Goal: Communication & Community: Participate in discussion

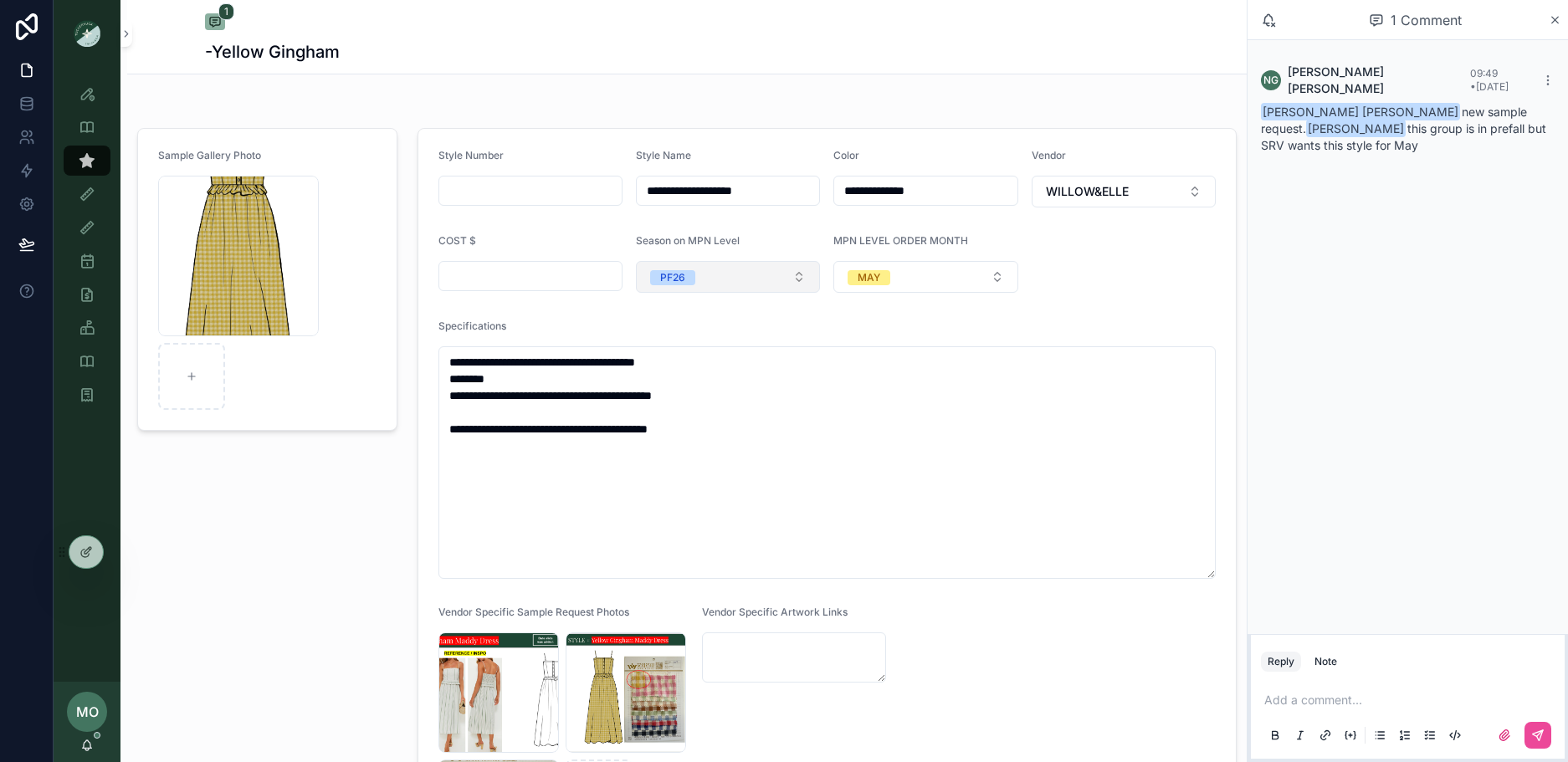
click at [750, 280] on button "PF26" at bounding box center [728, 277] width 184 height 32
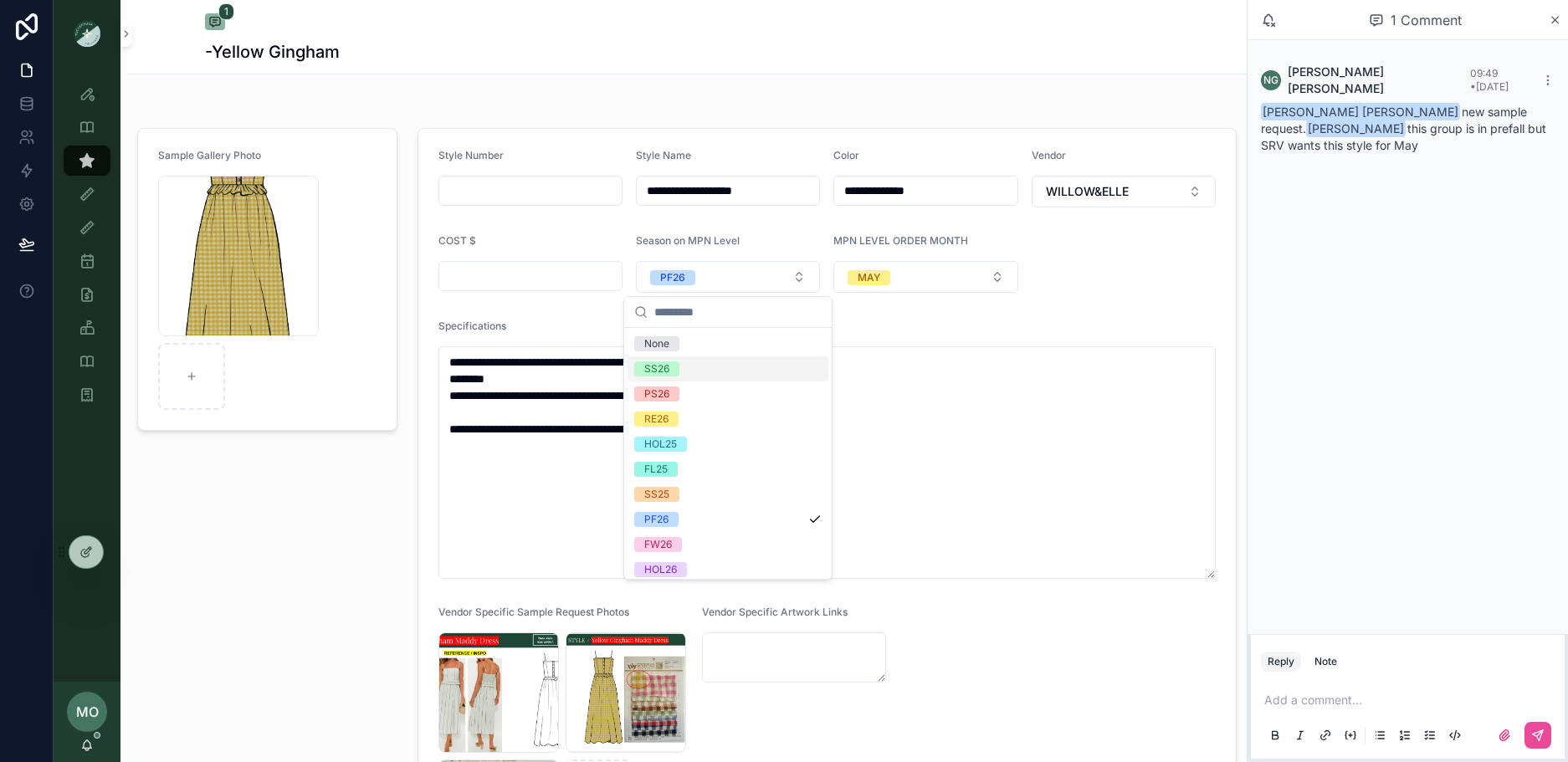
click at [667, 372] on div "SS26" at bounding box center [656, 369] width 25 height 15
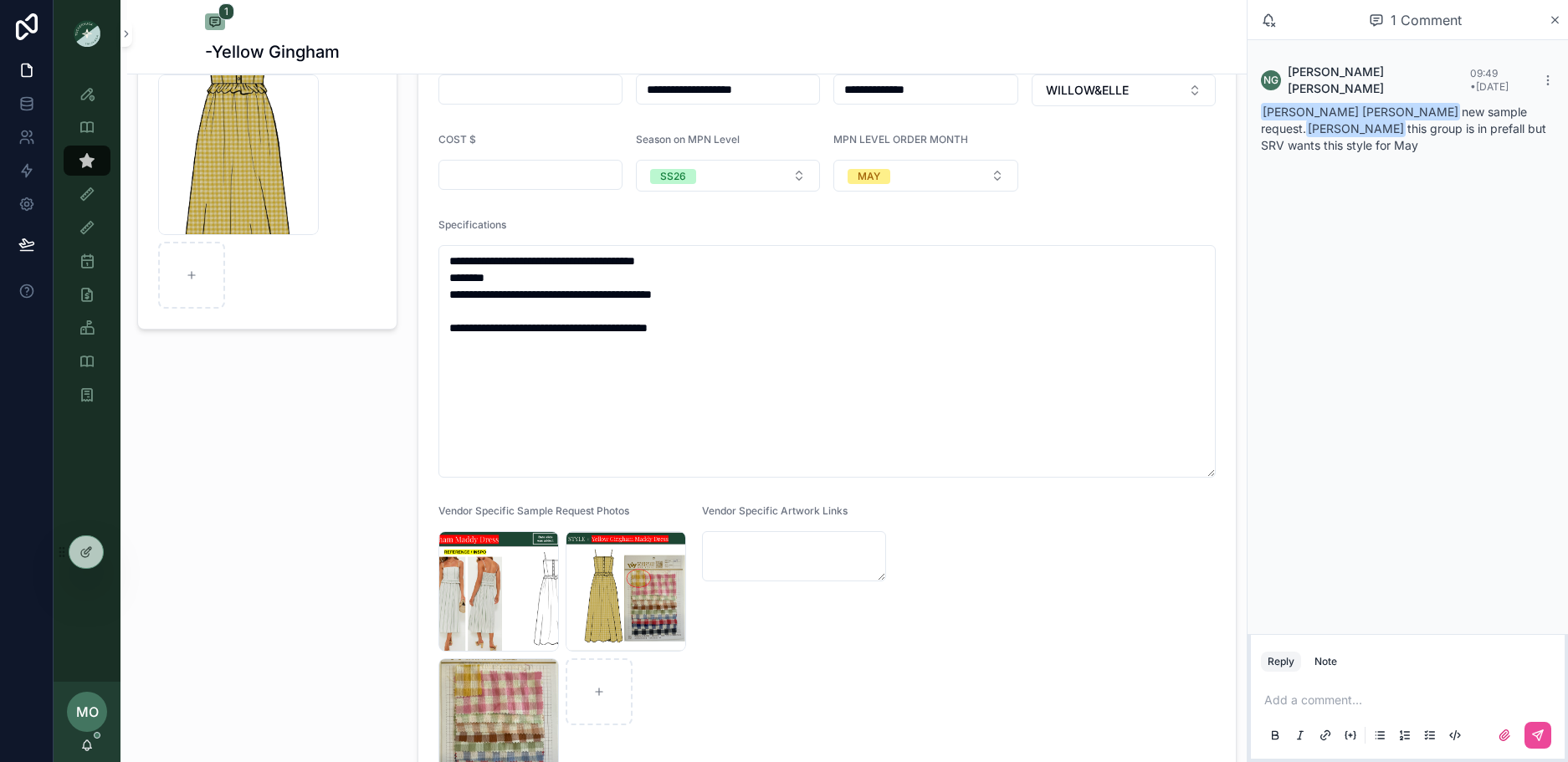
scroll to position [504, 0]
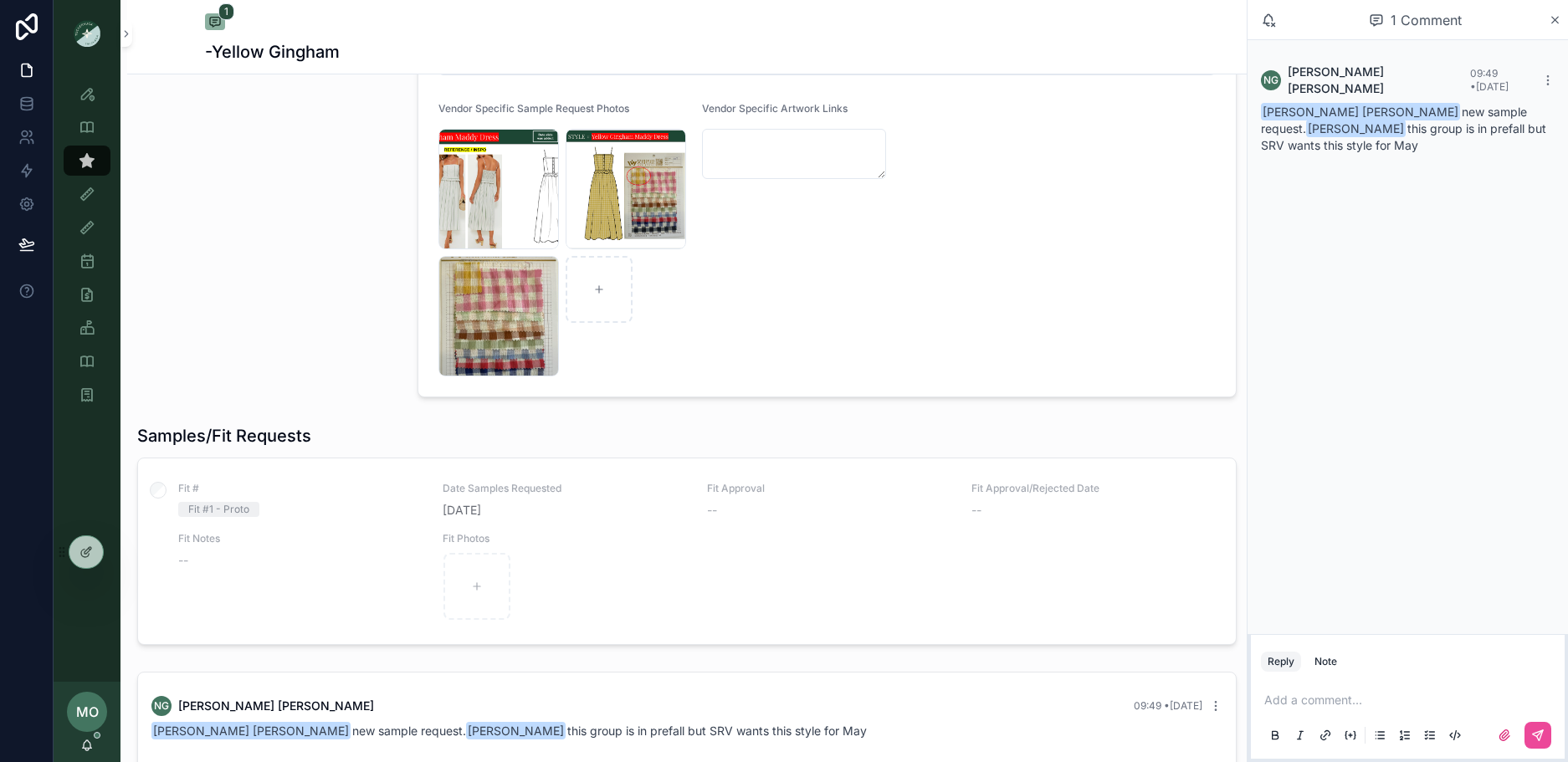
click at [1315, 706] on p "scrollable content" at bounding box center [1411, 699] width 294 height 17
drag, startPoint x: 1317, startPoint y: 686, endPoint x: 1323, endPoint y: 675, distance: 12.5
click at [1318, 684] on div "Add a comment..." at bounding box center [1407, 717] width 294 height 71
click at [1329, 664] on div "Note" at bounding box center [1326, 661] width 23 height 13
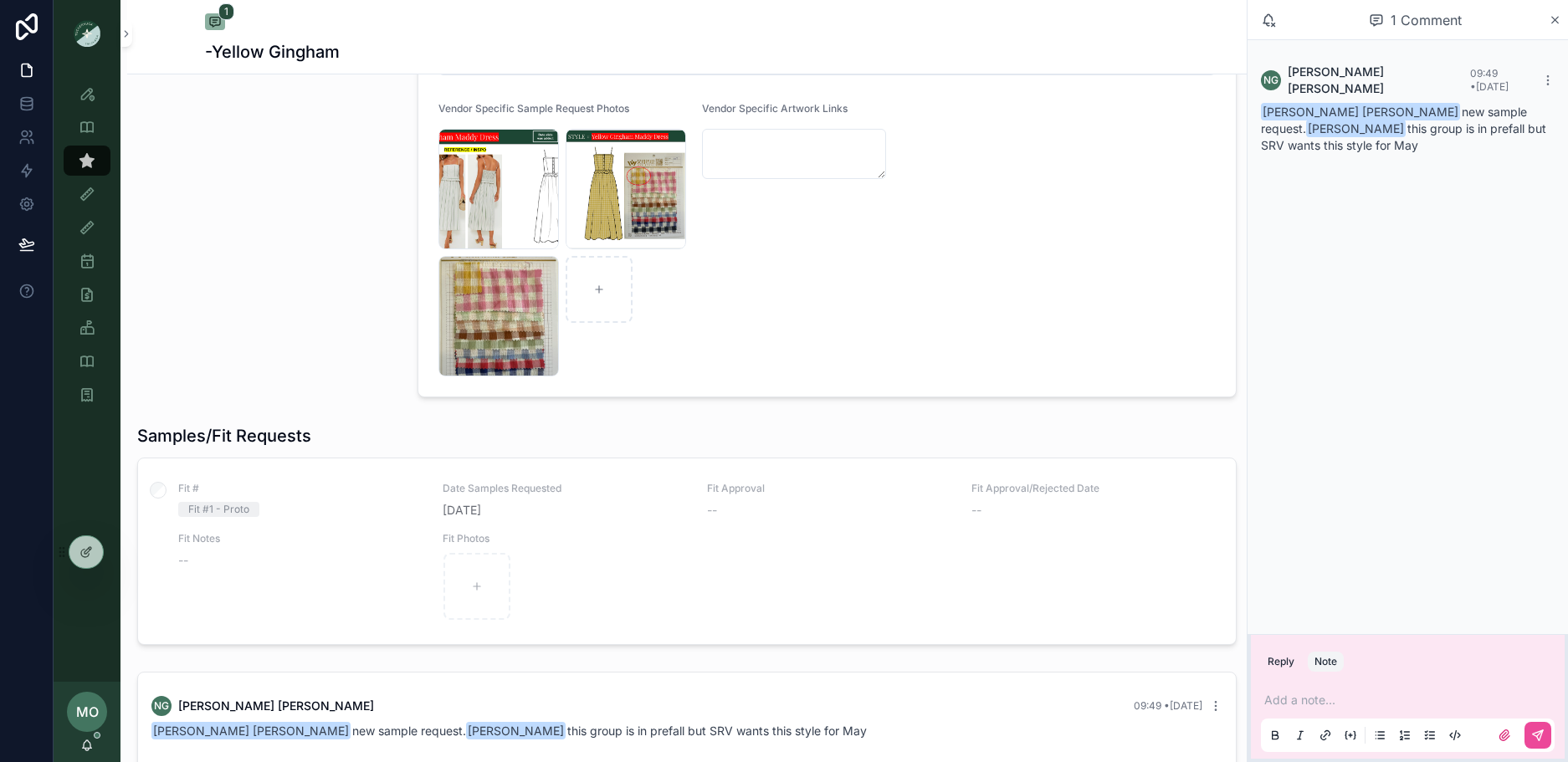
drag, startPoint x: 1300, startPoint y: 691, endPoint x: 1298, endPoint y: 699, distance: 8.2
click at [1300, 691] on div "Add a note..." at bounding box center [1407, 717] width 294 height 71
click at [1298, 701] on p "scrollable content" at bounding box center [1411, 699] width 294 height 17
click at [1535, 732] on icon "scrollable content" at bounding box center [1537, 735] width 10 height 10
click at [86, 164] on icon "scrollable content" at bounding box center [86, 161] width 17 height 17
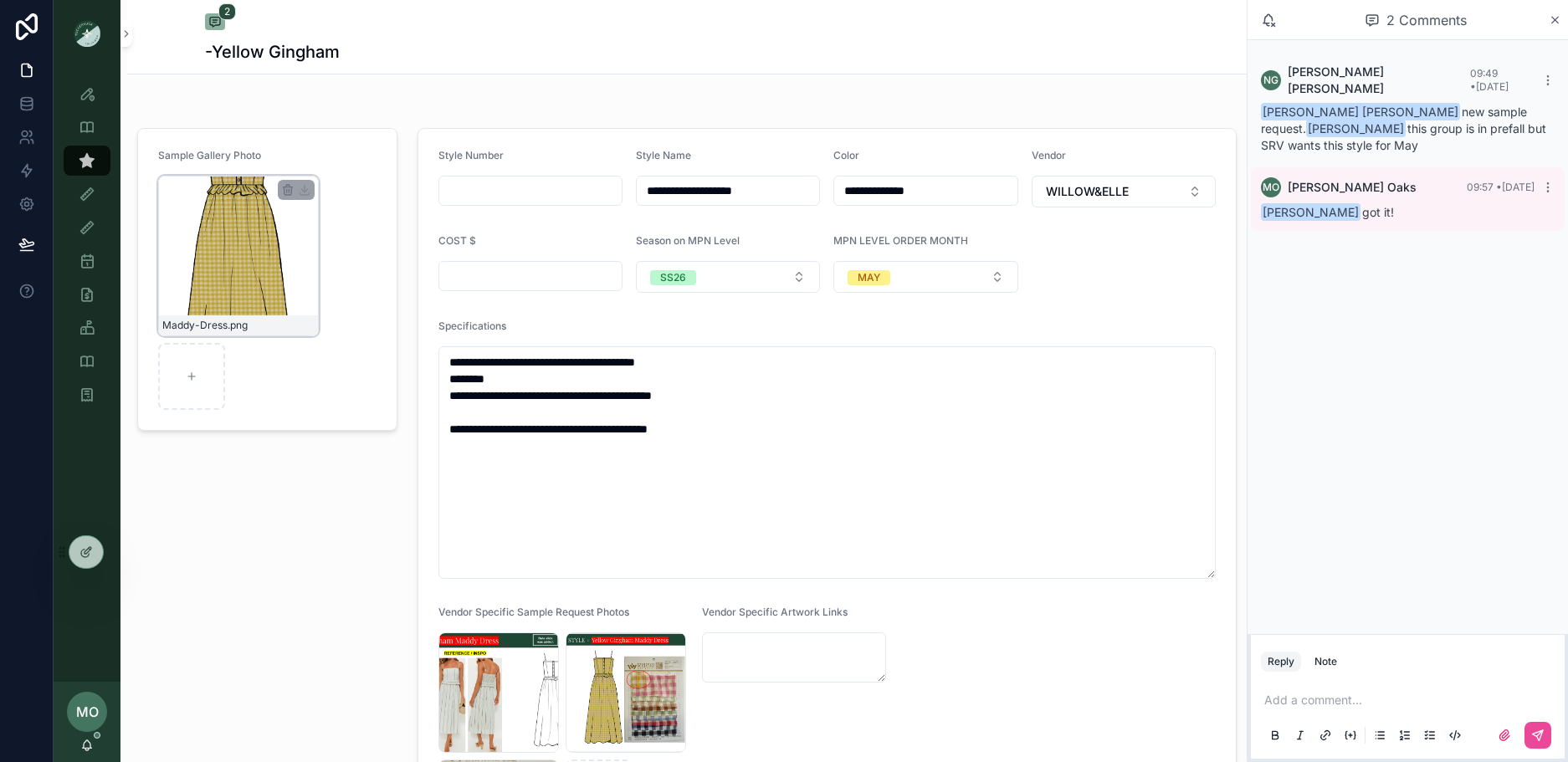
click at [269, 299] on div "Maddy-Dress .png" at bounding box center [238, 256] width 161 height 161
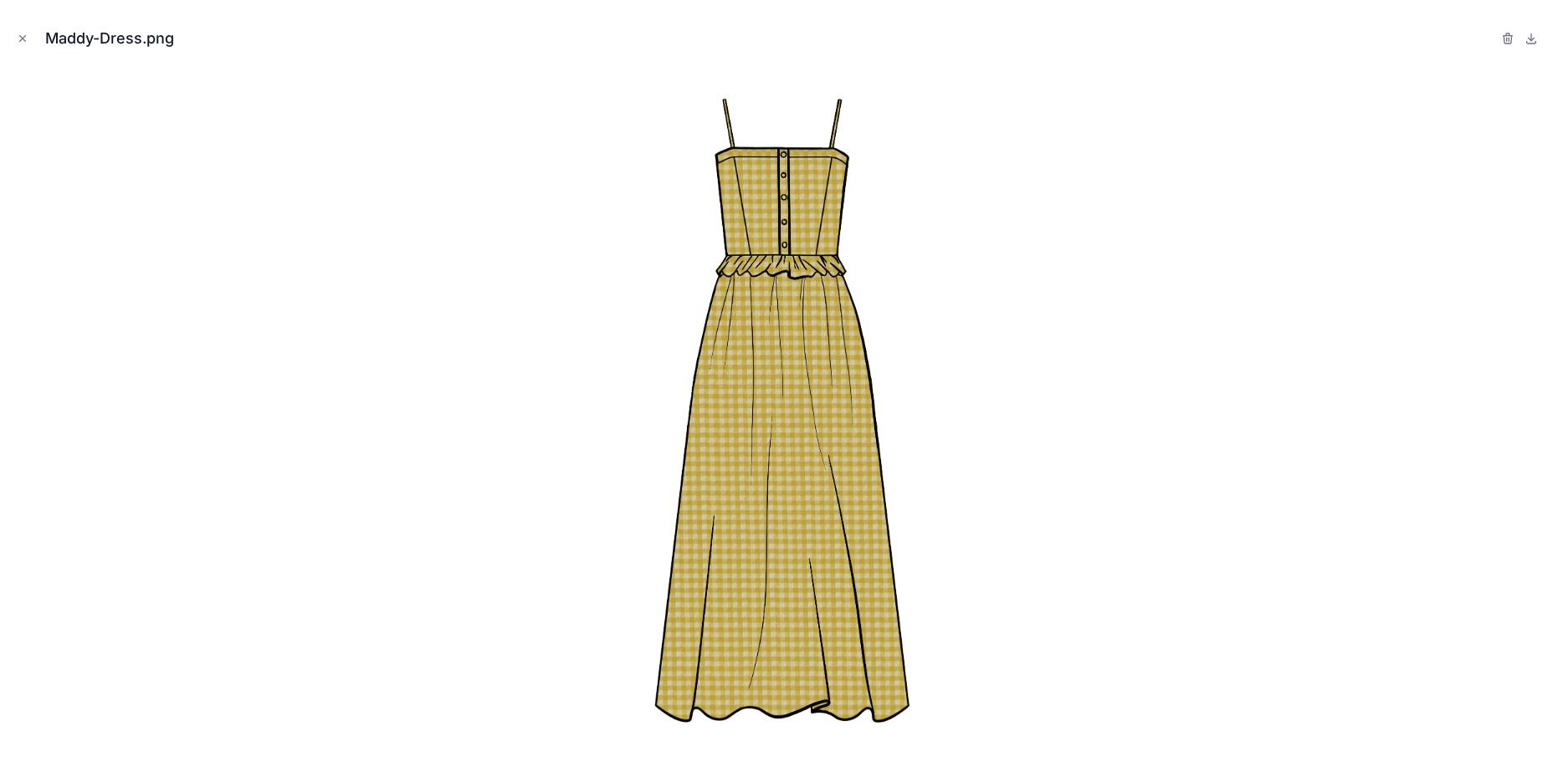
click at [1522, 39] on button at bounding box center [1531, 38] width 20 height 20
click at [1527, 40] on icon at bounding box center [1530, 38] width 13 height 13
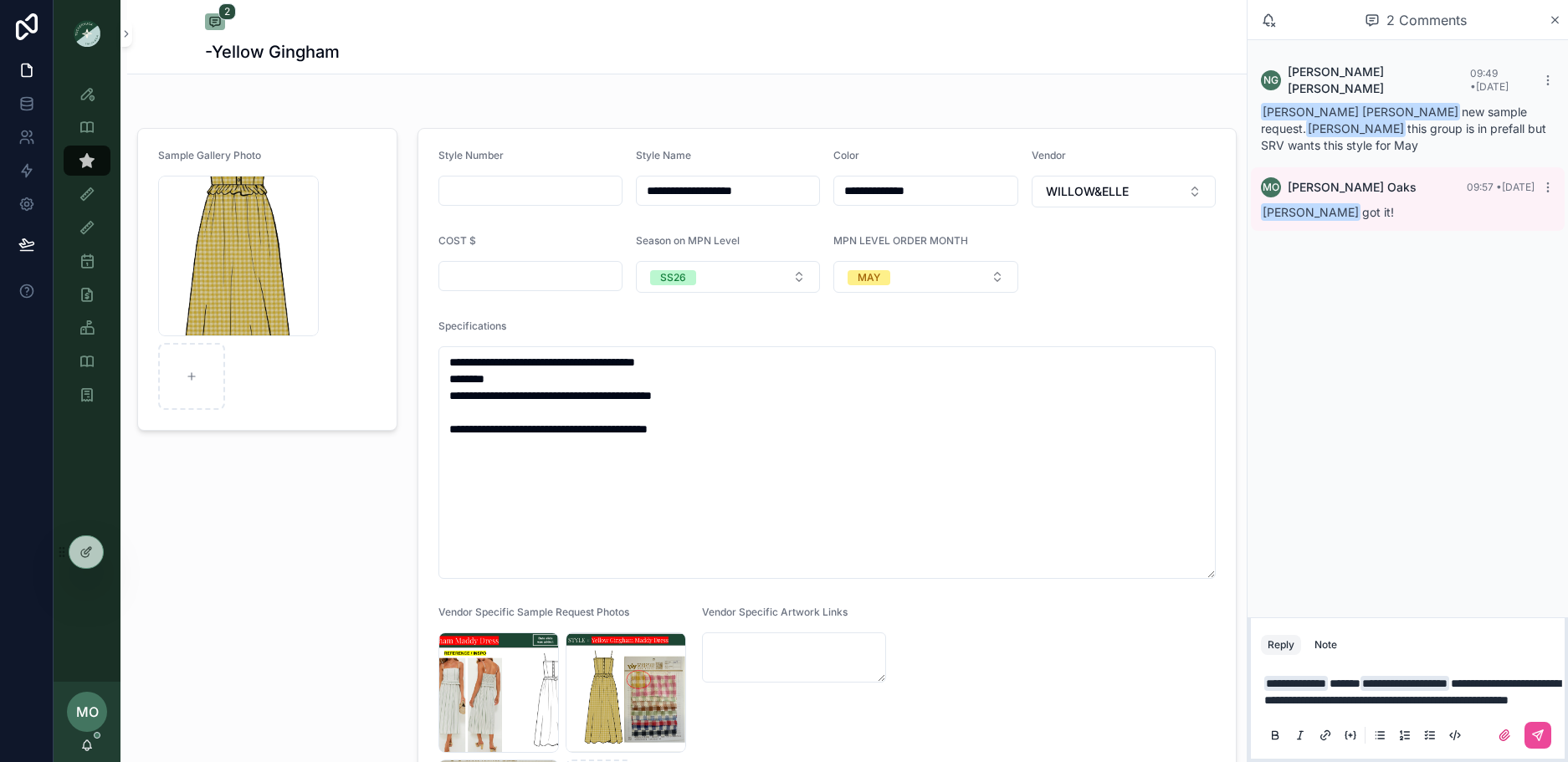
click at [1444, 693] on p "**********" at bounding box center [1411, 691] width 294 height 34
click at [1537, 740] on icon "scrollable content" at bounding box center [1537, 735] width 13 height 13
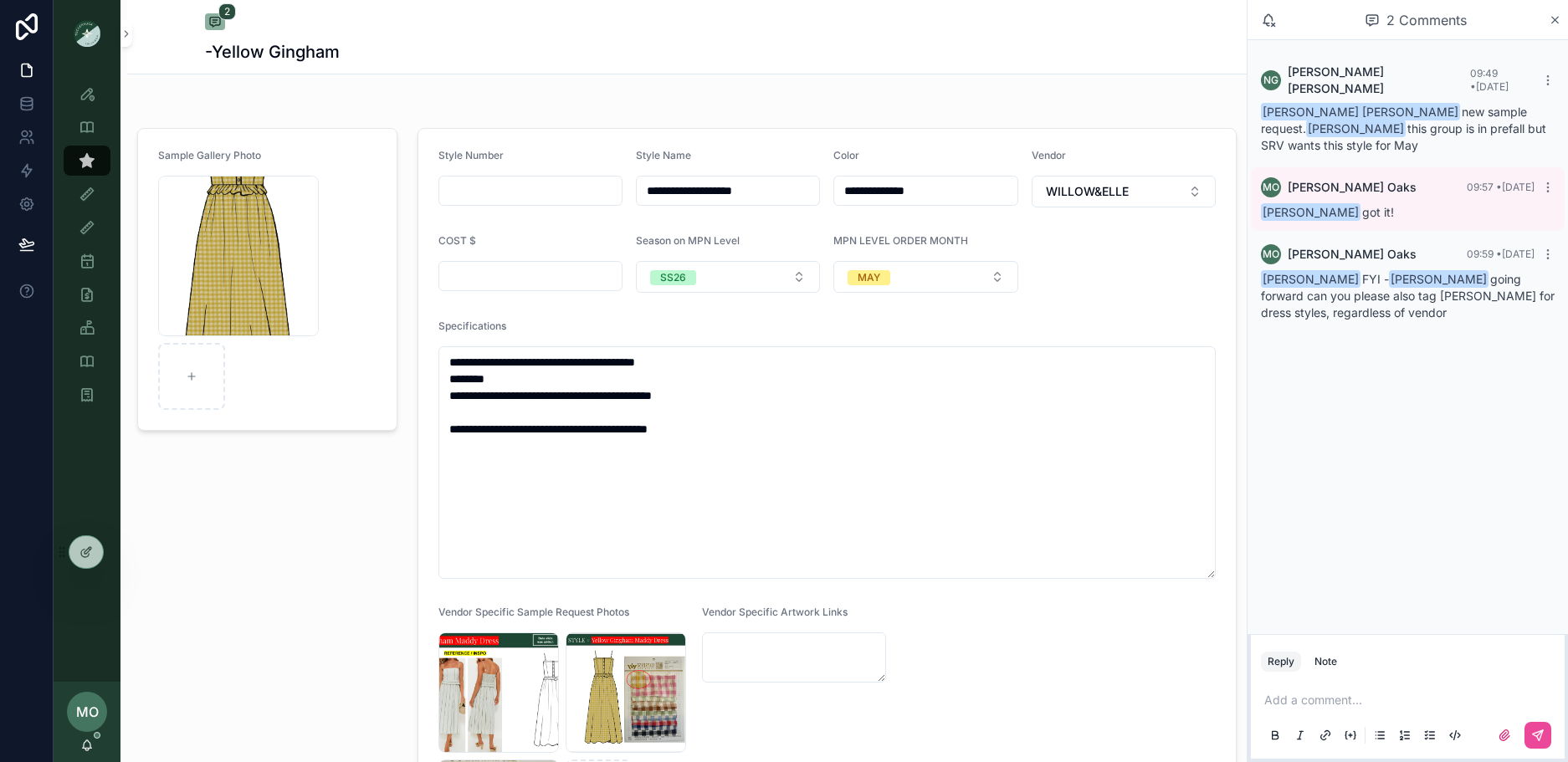
click at [270, 629] on div "Sample Gallery Photo Maddy-Dress .png" at bounding box center [267, 513] width 281 height 786
click at [103, 262] on link "Users & Vendors" at bounding box center [86, 261] width 47 height 30
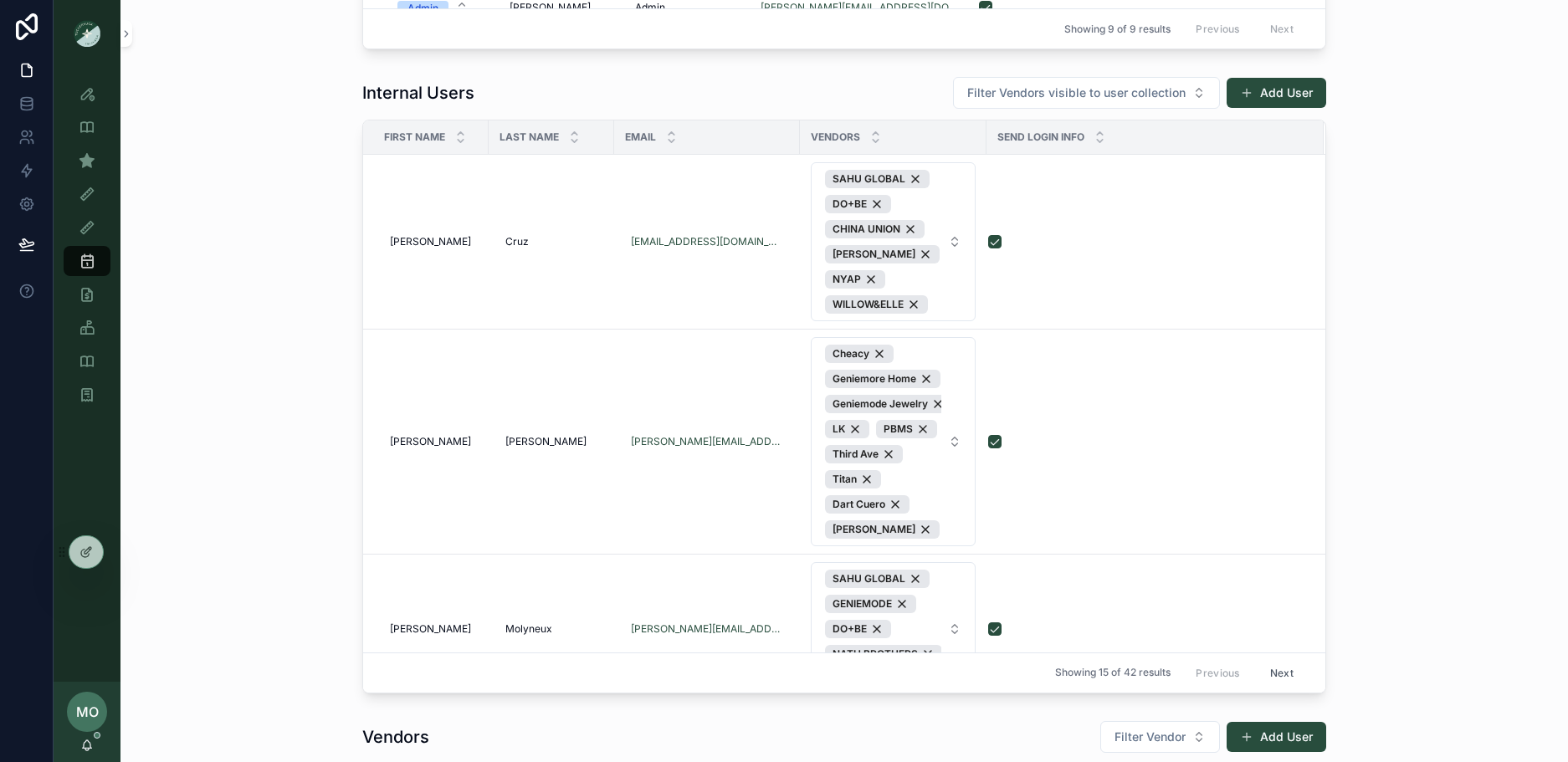
scroll to position [602, 0]
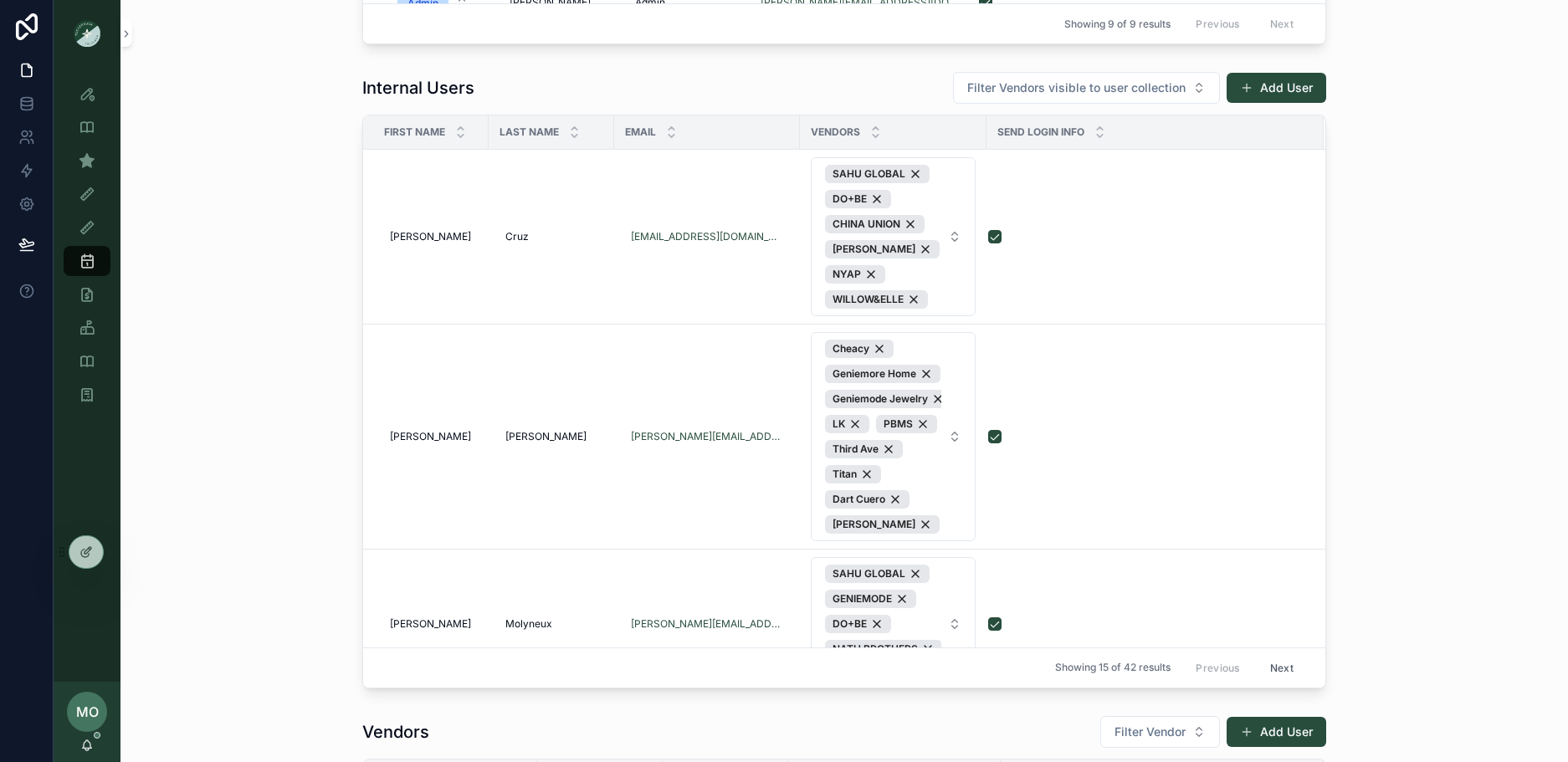
click at [1024, 65] on div "Internal Users Filter Vendors visible to user collection Add User First Name La…" at bounding box center [844, 379] width 1421 height 630
click at [1030, 86] on span "Filter Vendors visible to user collection" at bounding box center [1076, 87] width 218 height 17
type input "****"
click at [982, 152] on span "NYAP" at bounding box center [982, 155] width 33 height 17
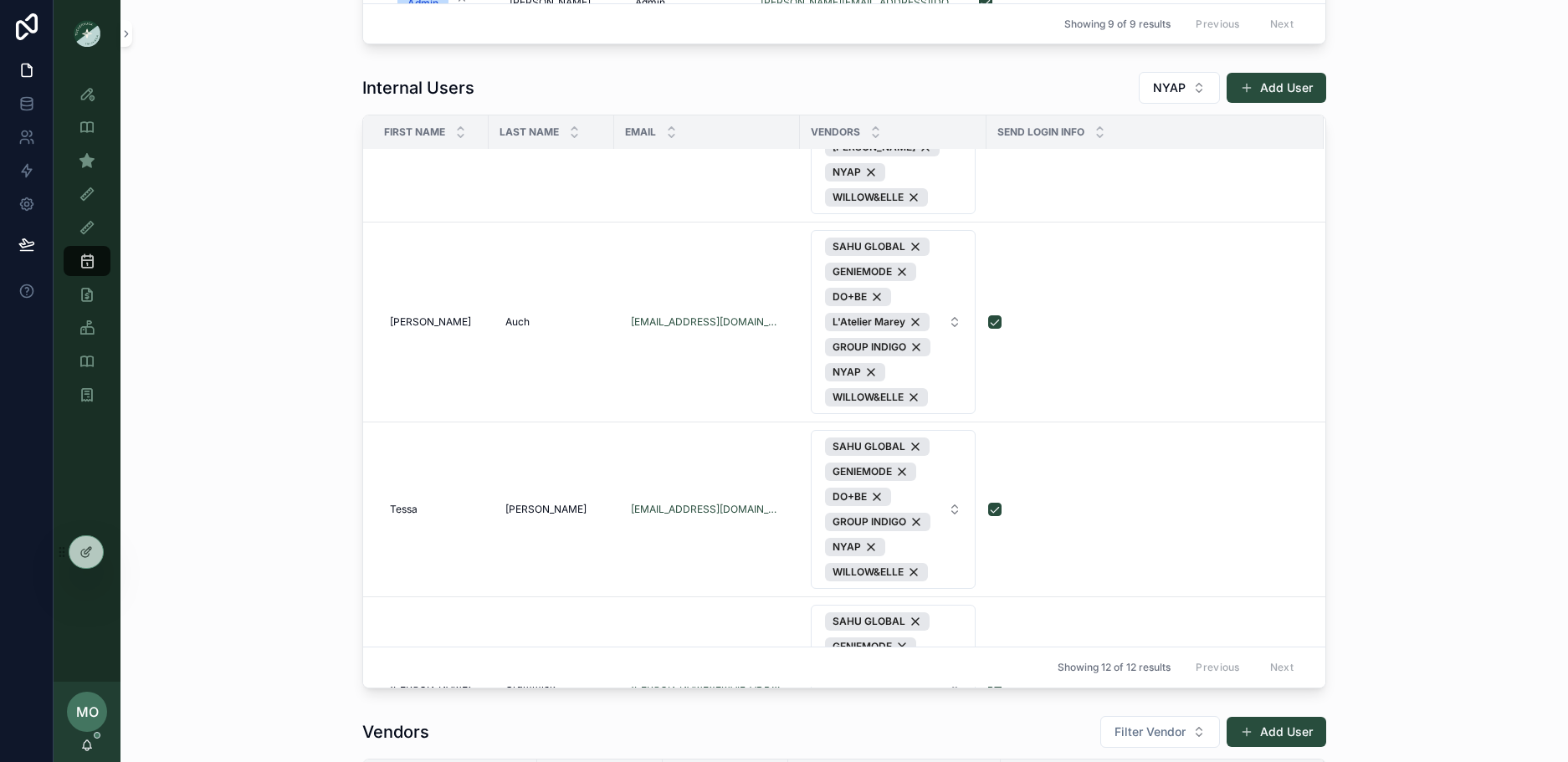
scroll to position [1649, 0]
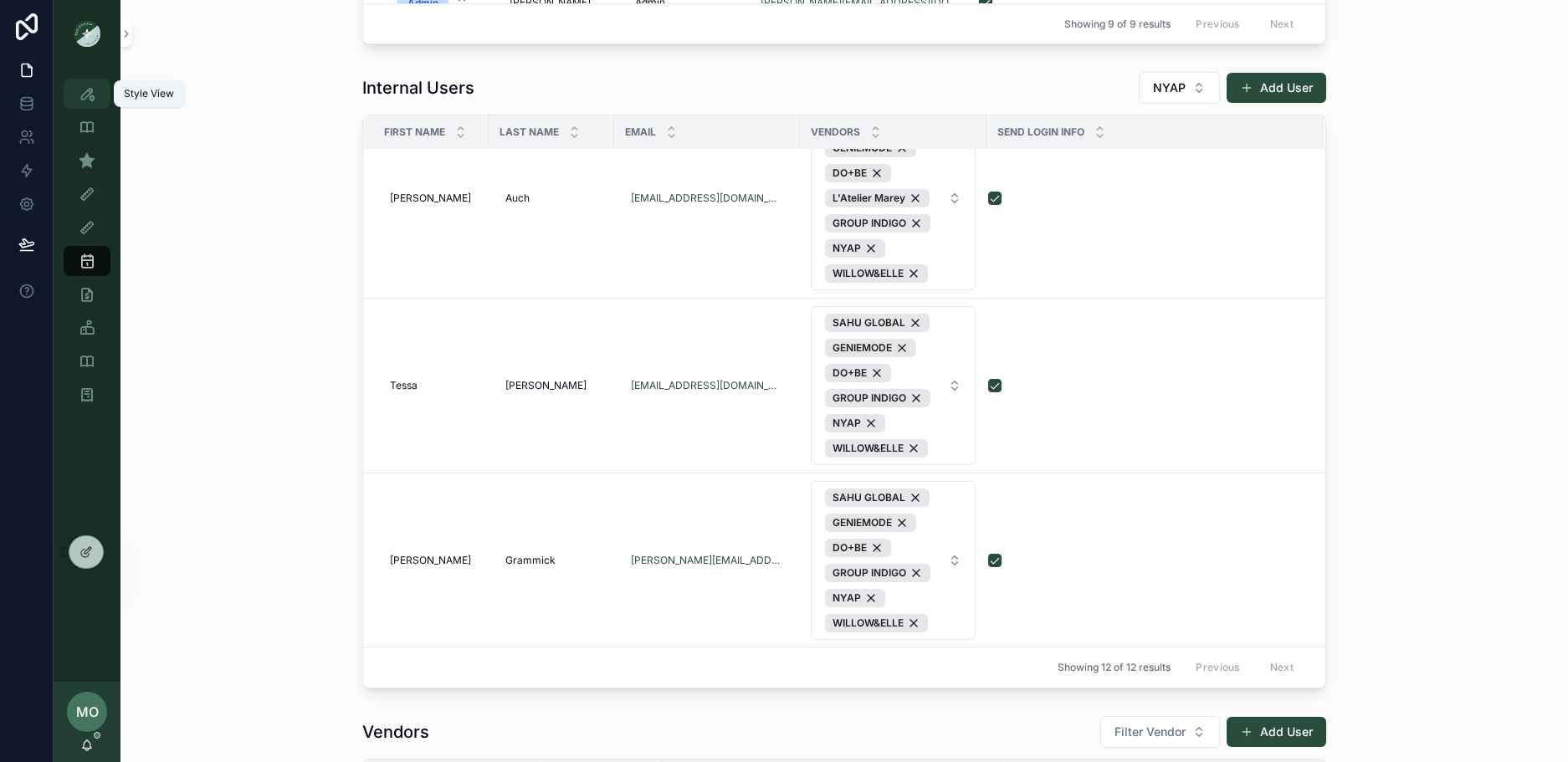
click at [101, 87] on link "Style View" at bounding box center [86, 93] width 47 height 30
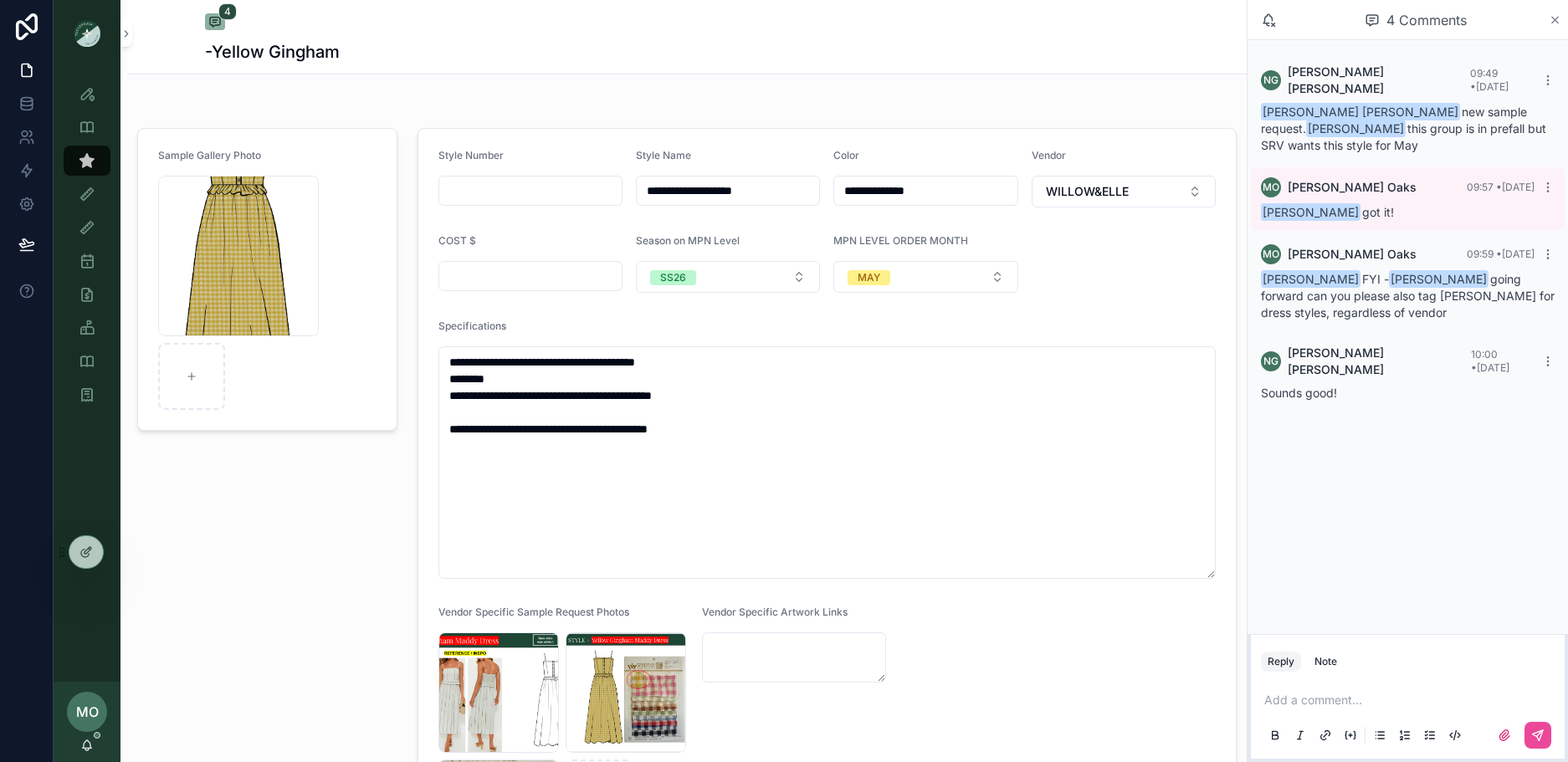
click at [1554, 13] on icon "scrollable content" at bounding box center [1555, 19] width 12 height 13
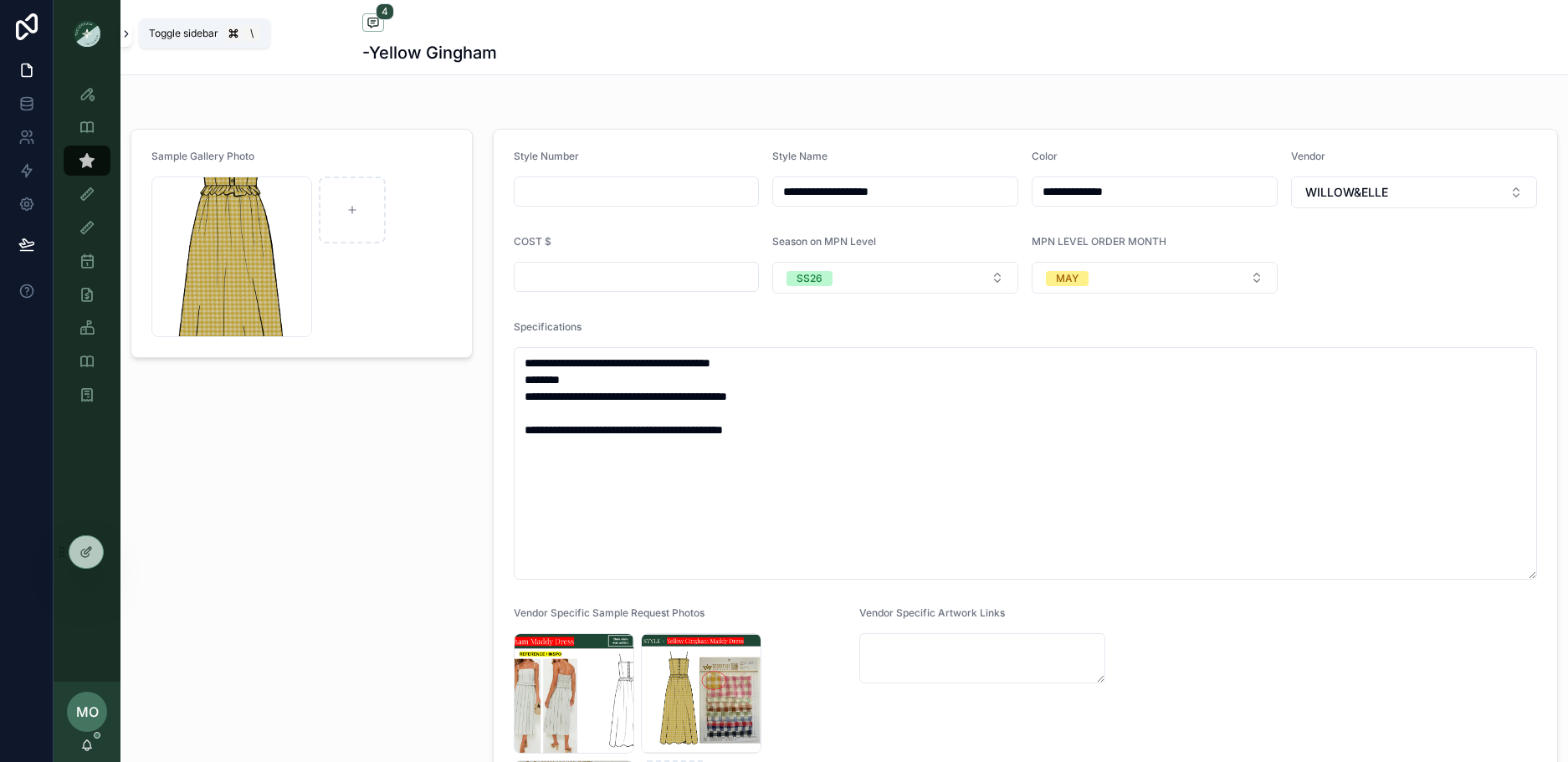
click at [126, 46] on button "scrollable content" at bounding box center [126, 34] width 11 height 26
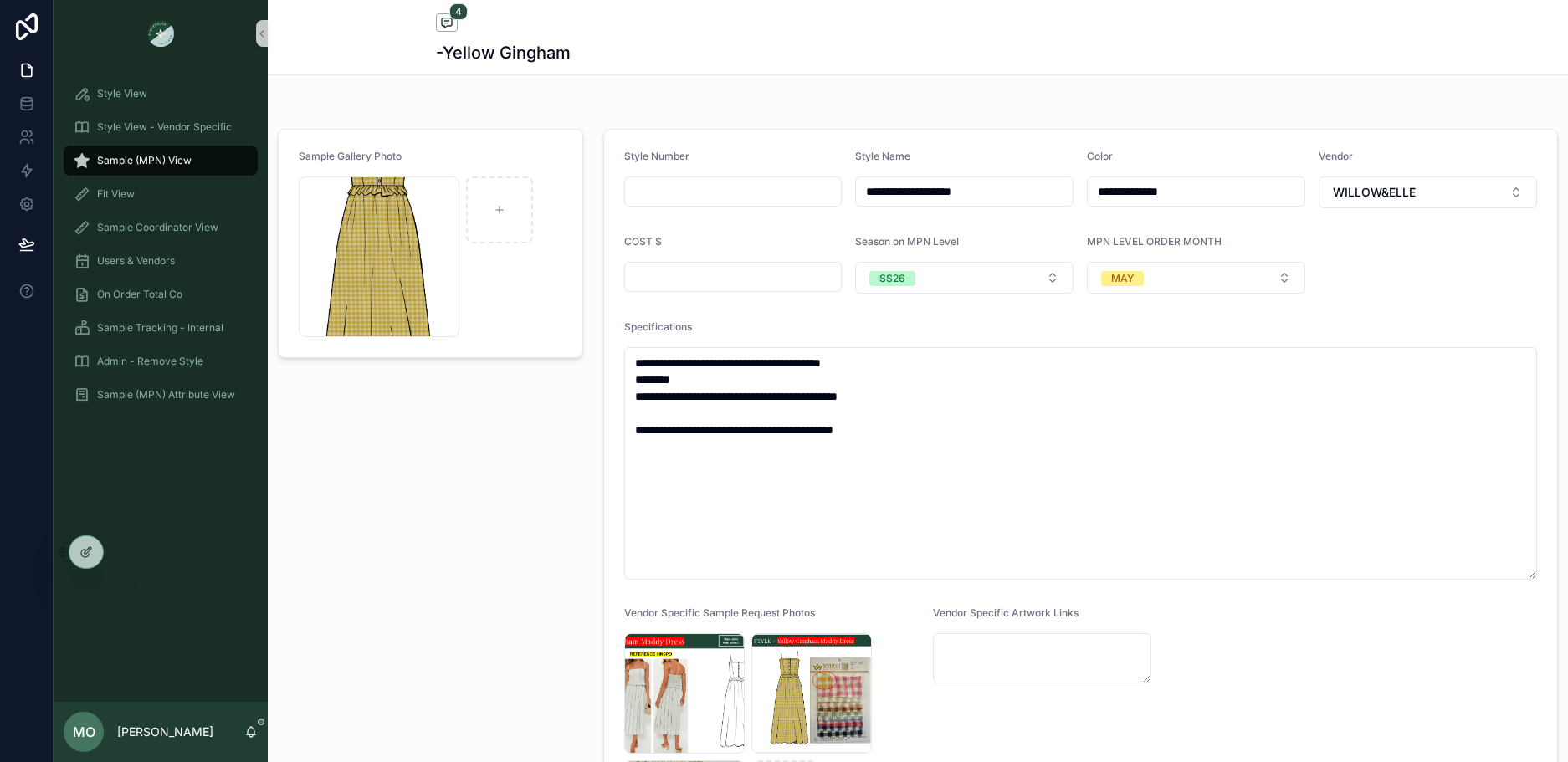
click at [252, 738] on div "MO Maggie Oaks" at bounding box center [161, 731] width 214 height 60
click at [251, 731] on icon "scrollable content" at bounding box center [251, 731] width 13 height 13
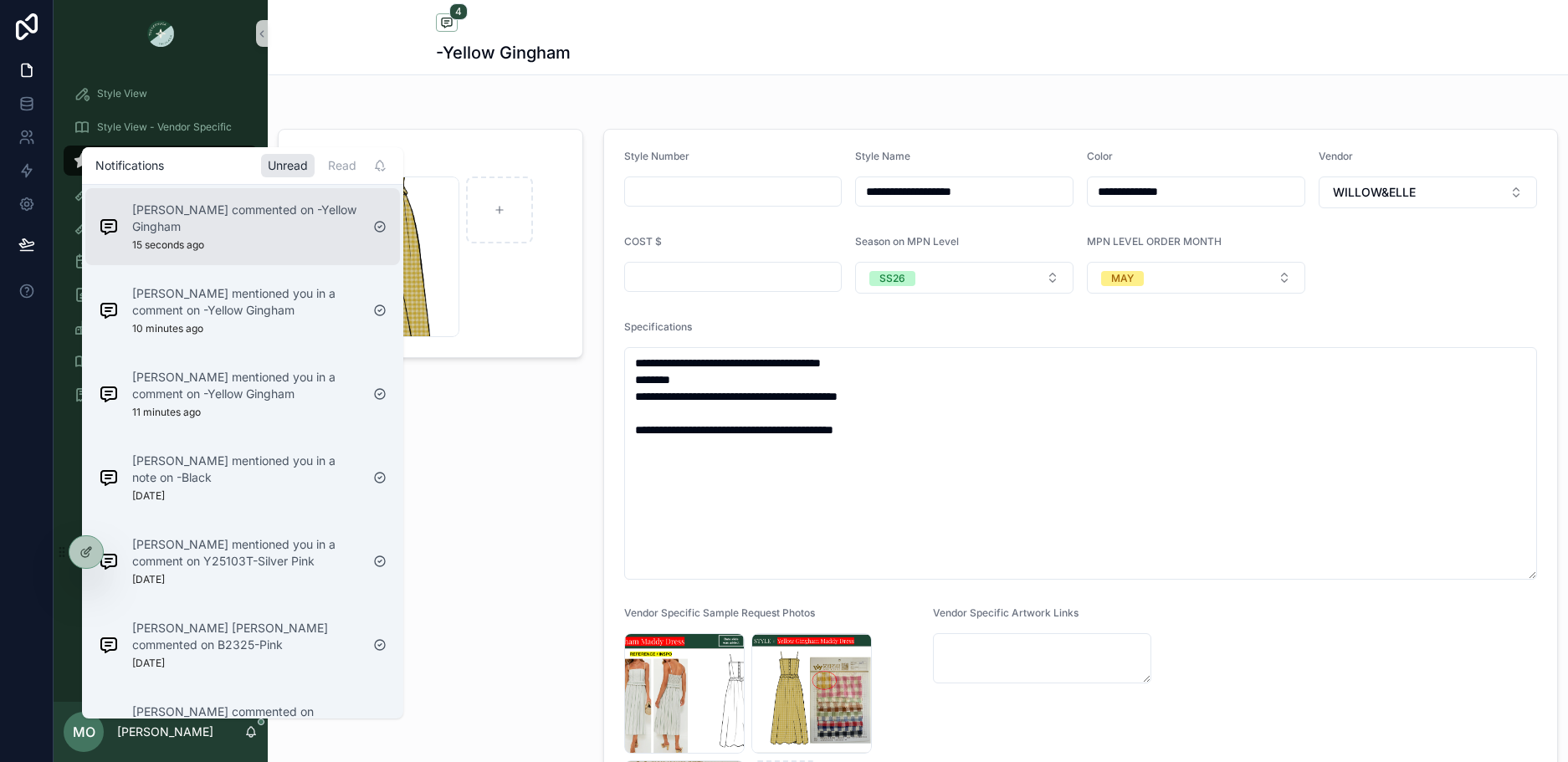
click at [185, 227] on p "Noelle Garcia-Farris commented on -Yellow Gingham" at bounding box center [246, 218] width 228 height 34
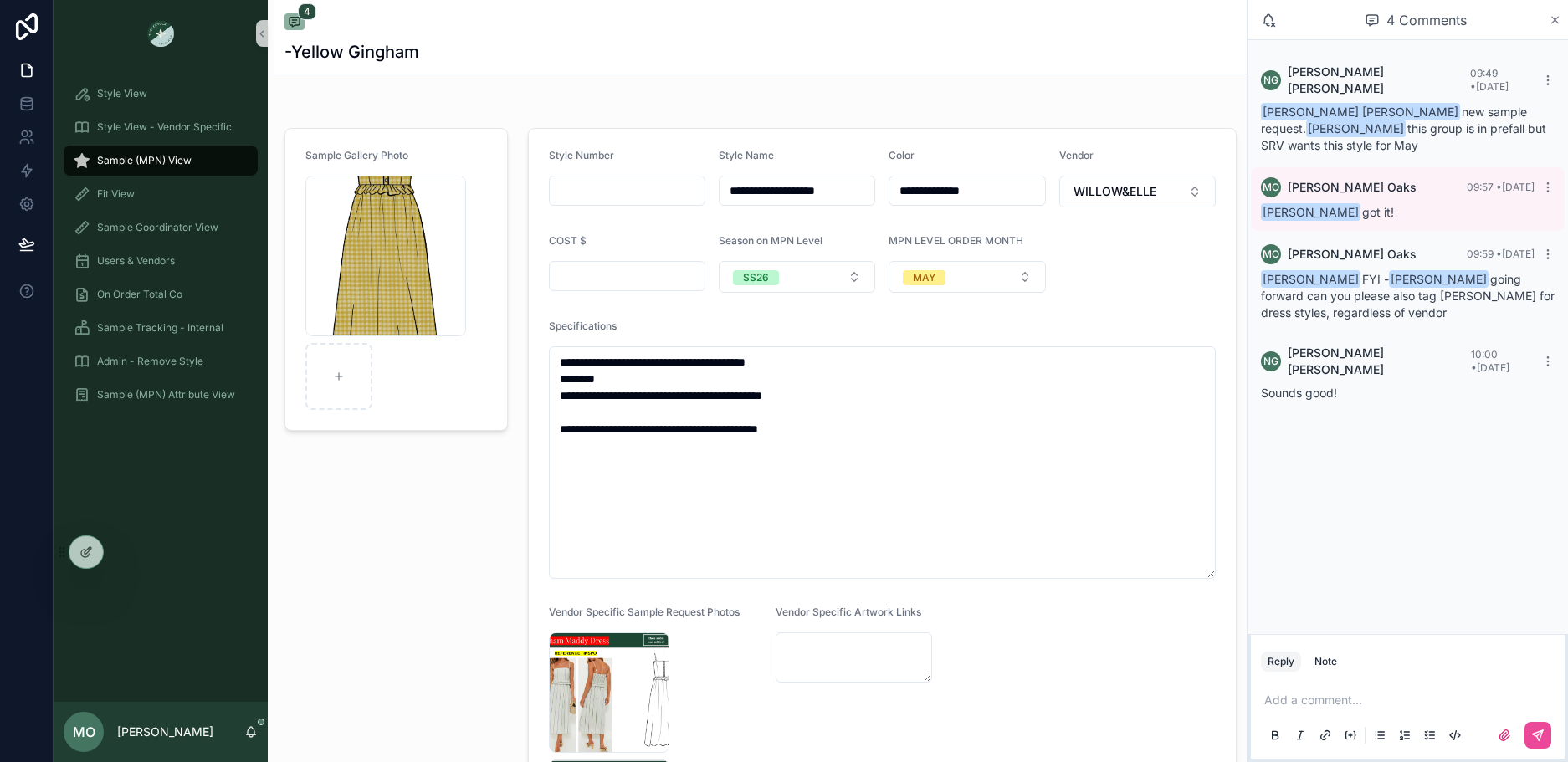
click at [1554, 19] on icon "scrollable content" at bounding box center [1556, 20] width 7 height 7
